Goal: Task Accomplishment & Management: Manage account settings

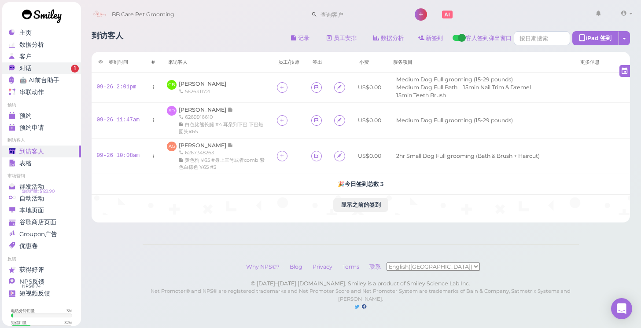
click at [70, 70] on div "对话" at bounding box center [40, 68] width 63 height 7
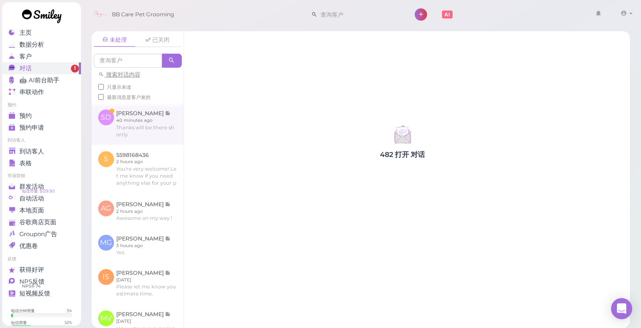
click at [134, 128] on link at bounding box center [138, 123] width 92 height 41
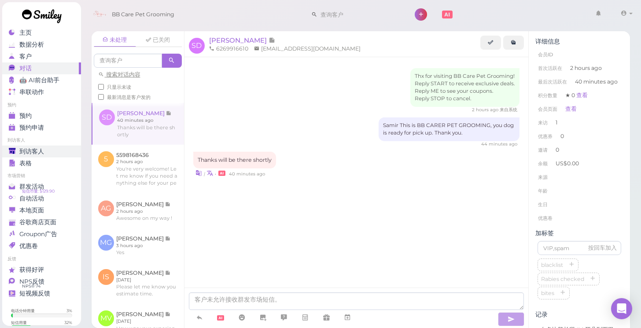
click at [28, 153] on span "到访客人" at bounding box center [31, 151] width 25 height 7
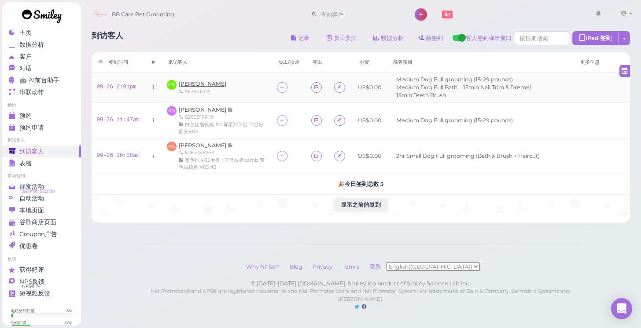
click at [210, 82] on span "Gracie Beltran" at bounding box center [203, 84] width 48 height 7
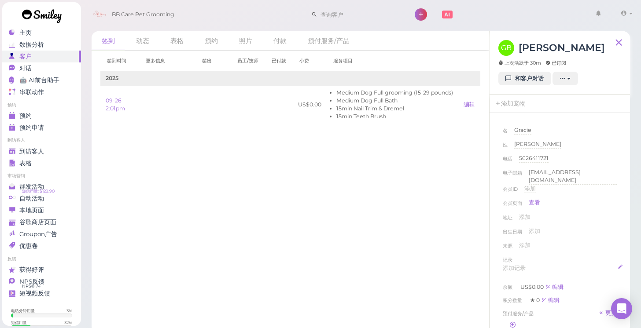
click at [517, 268] on span "添加记录" at bounding box center [514, 268] width 23 height 7
click at [593, 248] on div "来源 添加" at bounding box center [560, 249] width 114 height 14
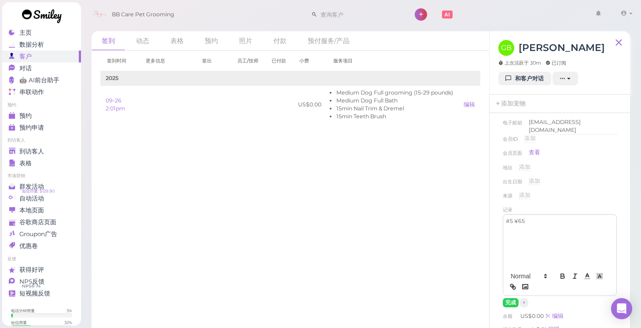
scroll to position [51, 0]
click at [540, 219] on p "#5 ¥65" at bounding box center [560, 221] width 108 height 8
click at [507, 298] on button "完成" at bounding box center [511, 302] width 16 height 9
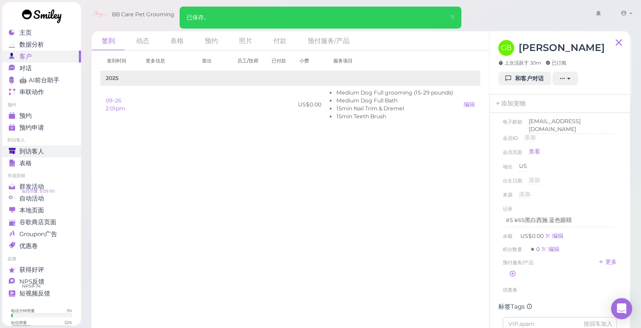
click at [42, 150] on span "到访客人" at bounding box center [31, 151] width 25 height 7
